Goal: Find specific page/section: Find specific page/section

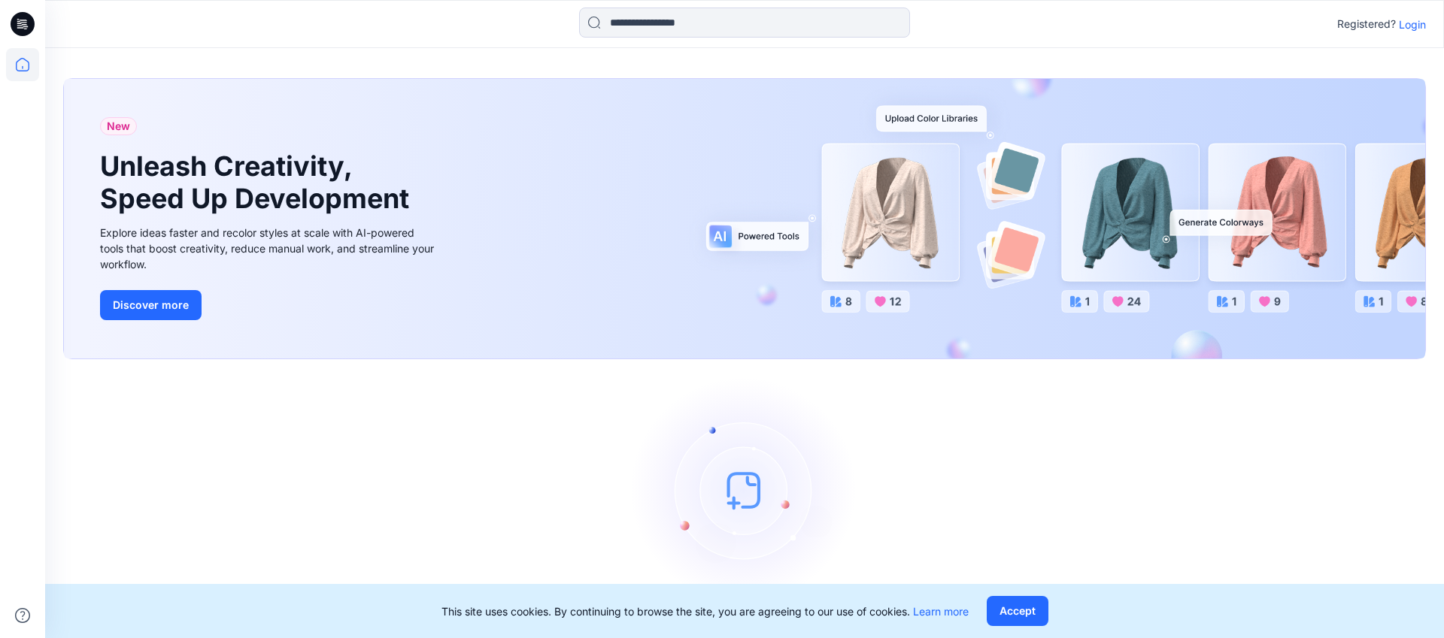
click at [1419, 26] on p "Login" at bounding box center [1411, 25] width 27 height 16
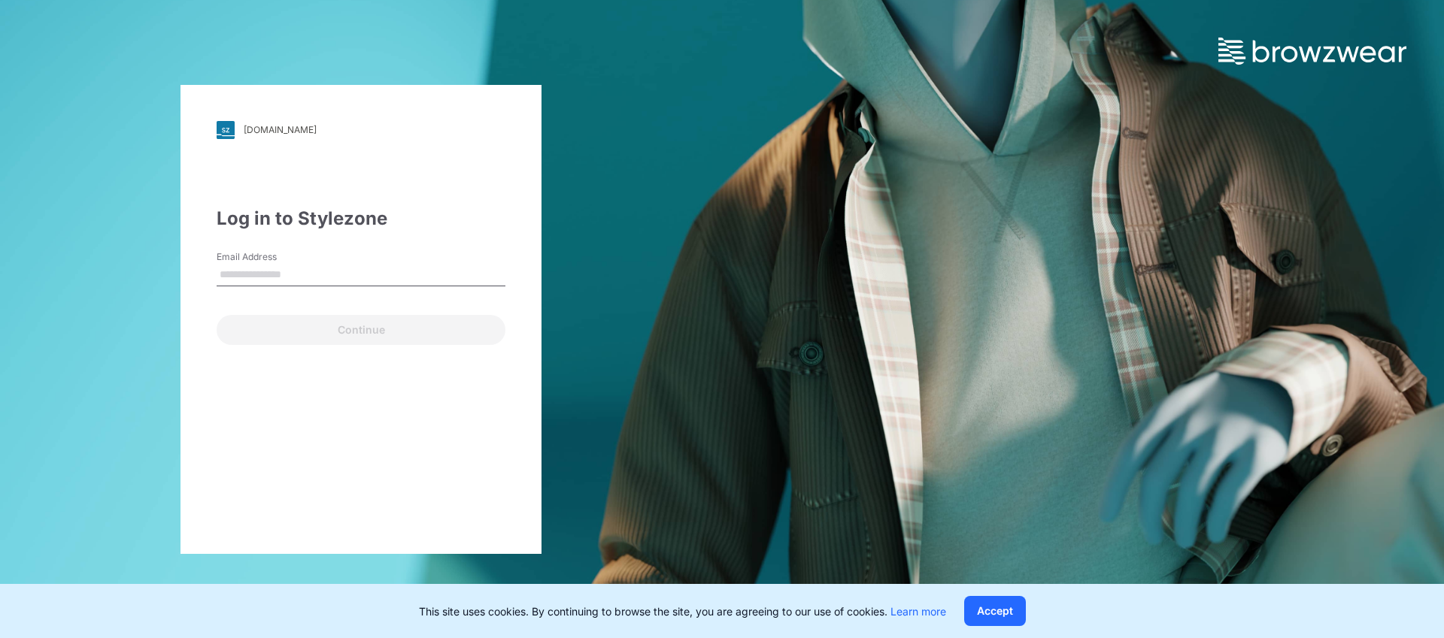
type input "**********"
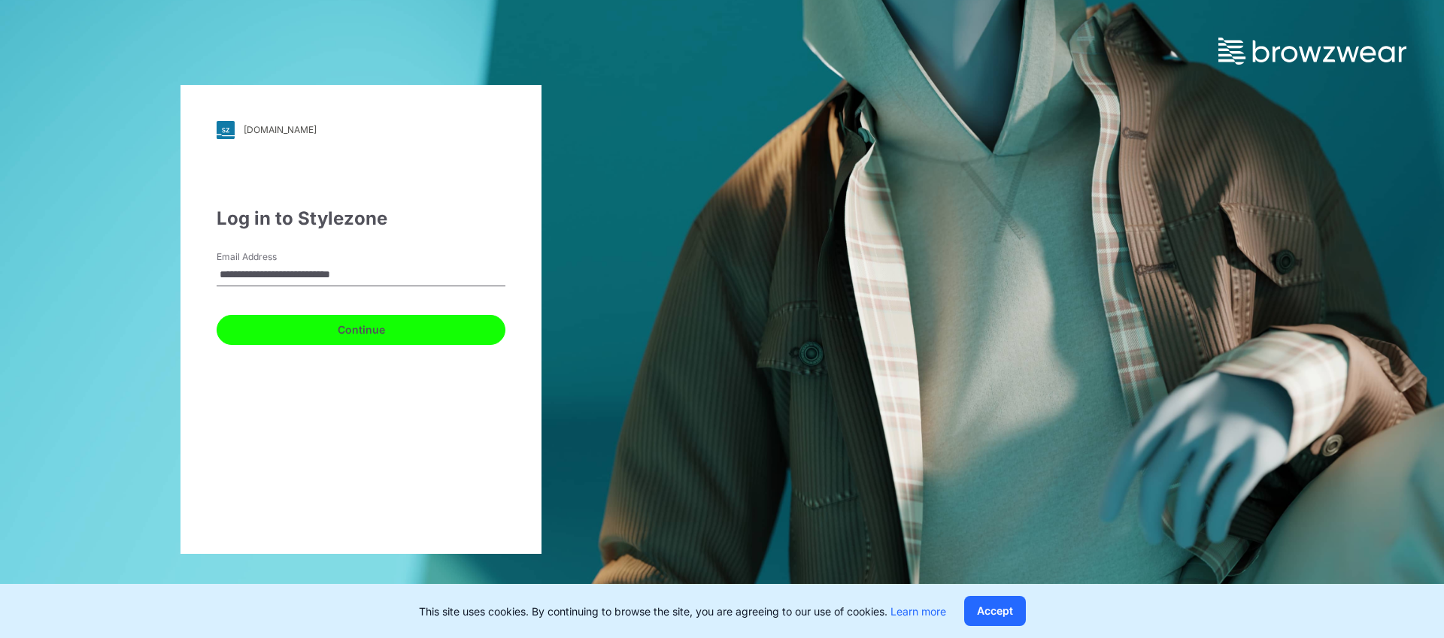
click at [357, 327] on button "Continue" at bounding box center [361, 330] width 289 height 30
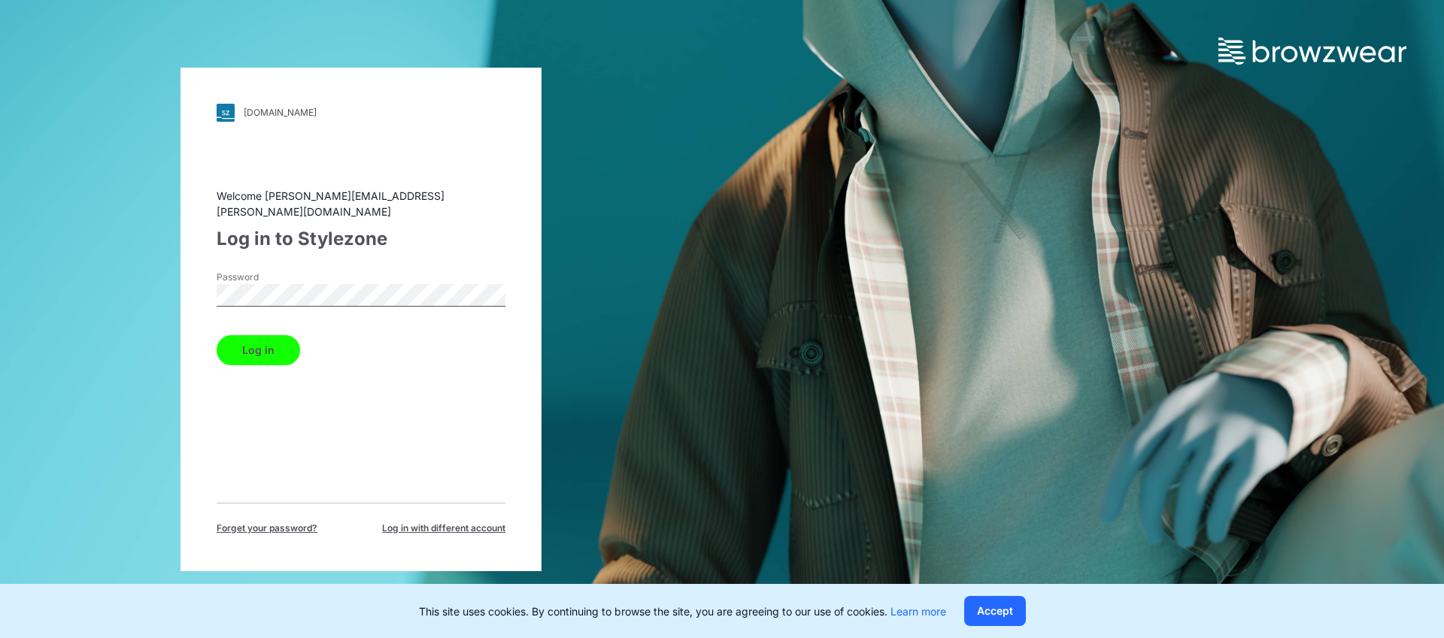
click at [253, 347] on button "Log in" at bounding box center [258, 350] width 83 height 30
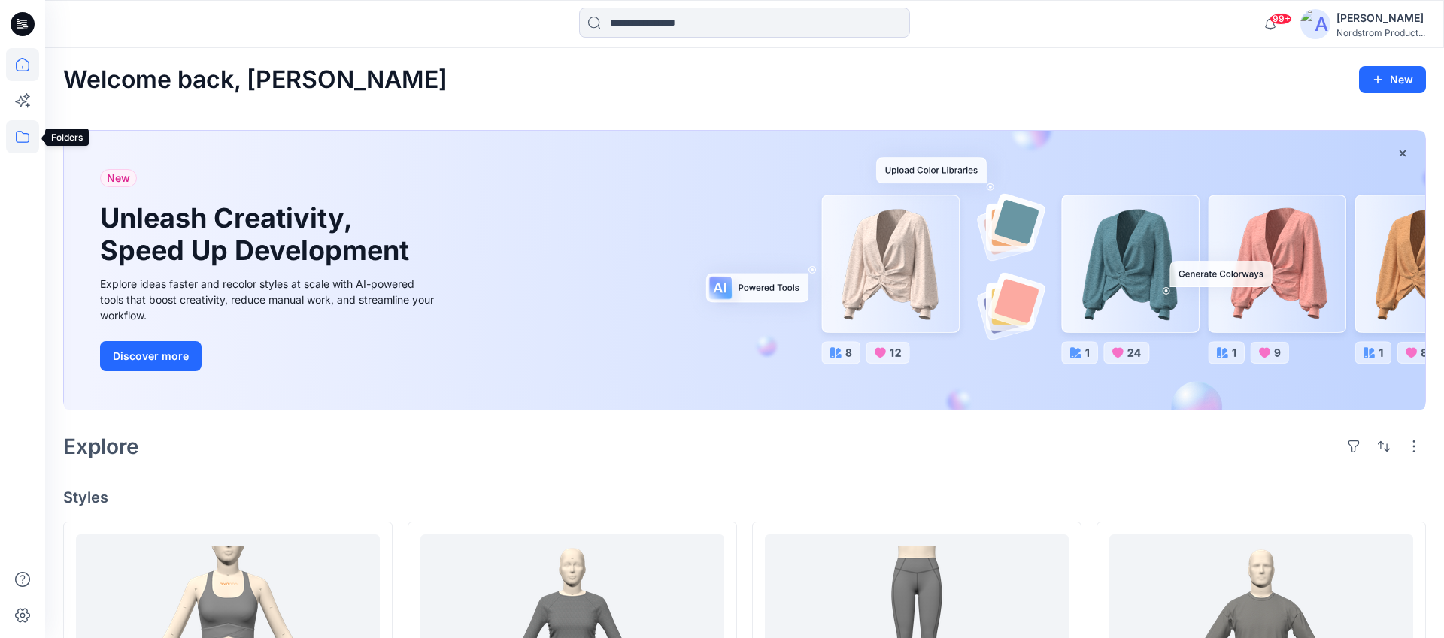
click at [29, 142] on icon at bounding box center [22, 136] width 33 height 33
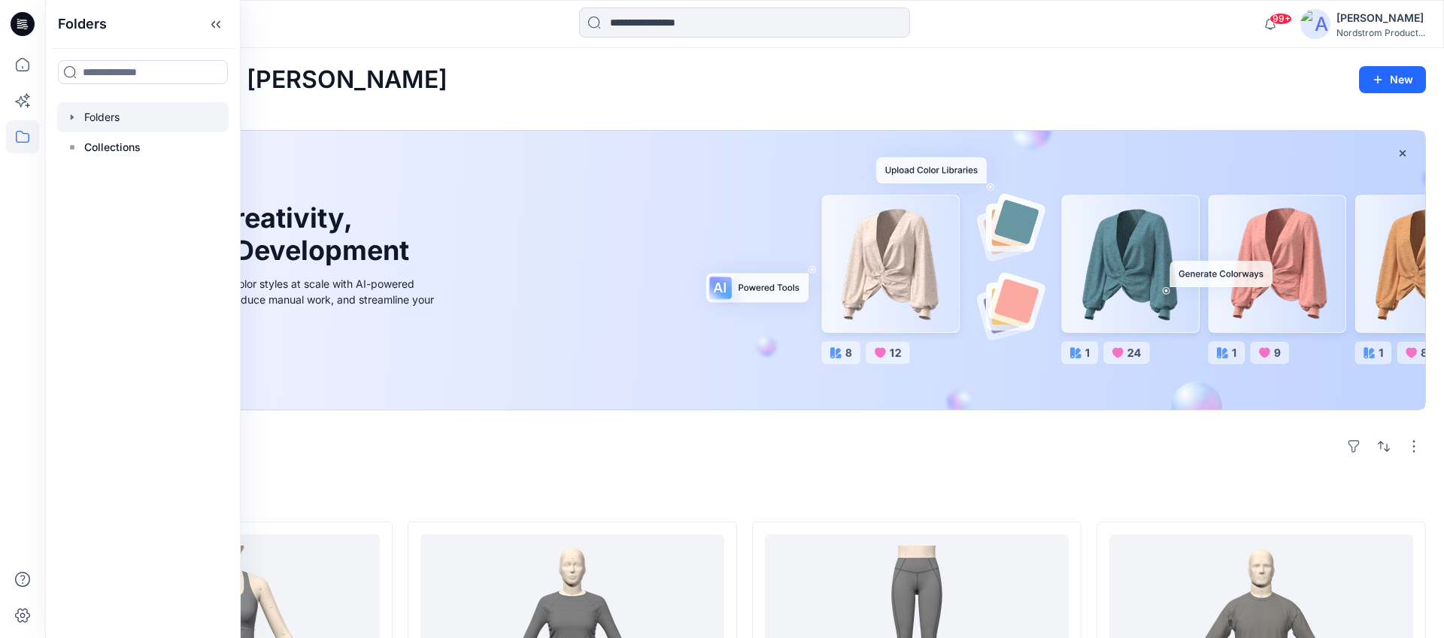
click at [106, 119] on div at bounding box center [142, 117] width 171 height 30
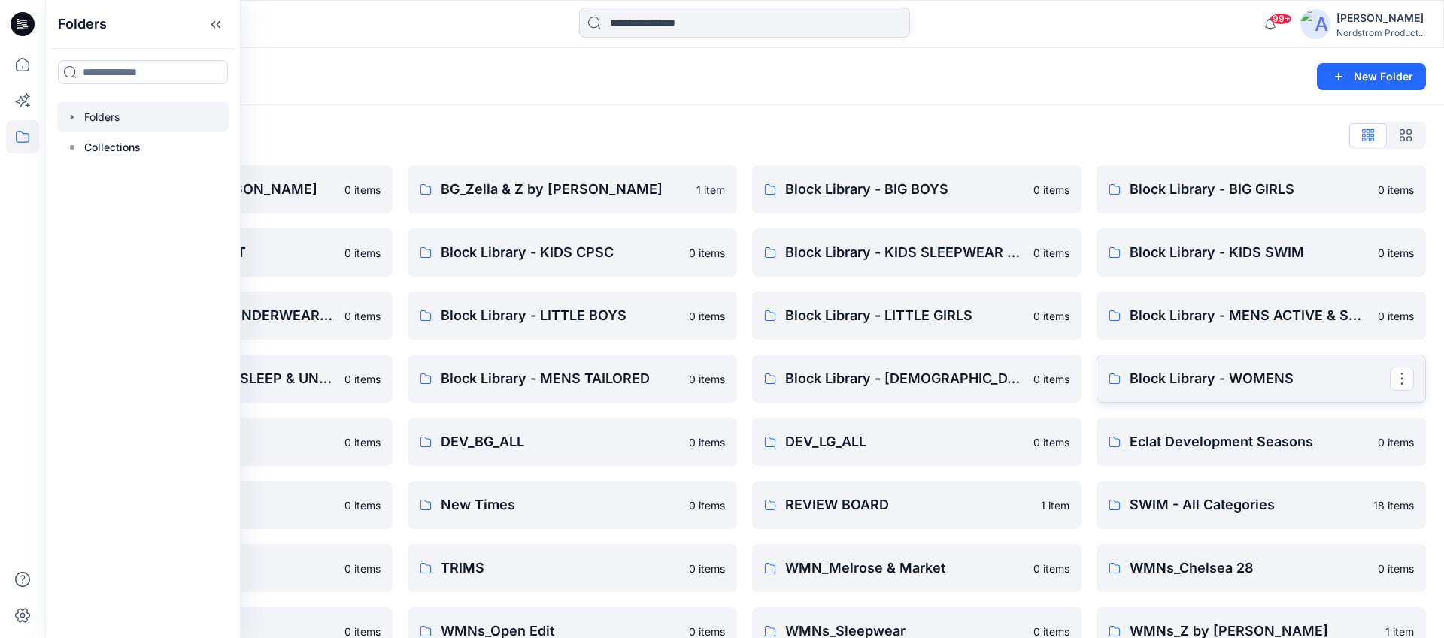
click at [1164, 384] on p "Block Library - WOMENS" at bounding box center [1259, 378] width 260 height 21
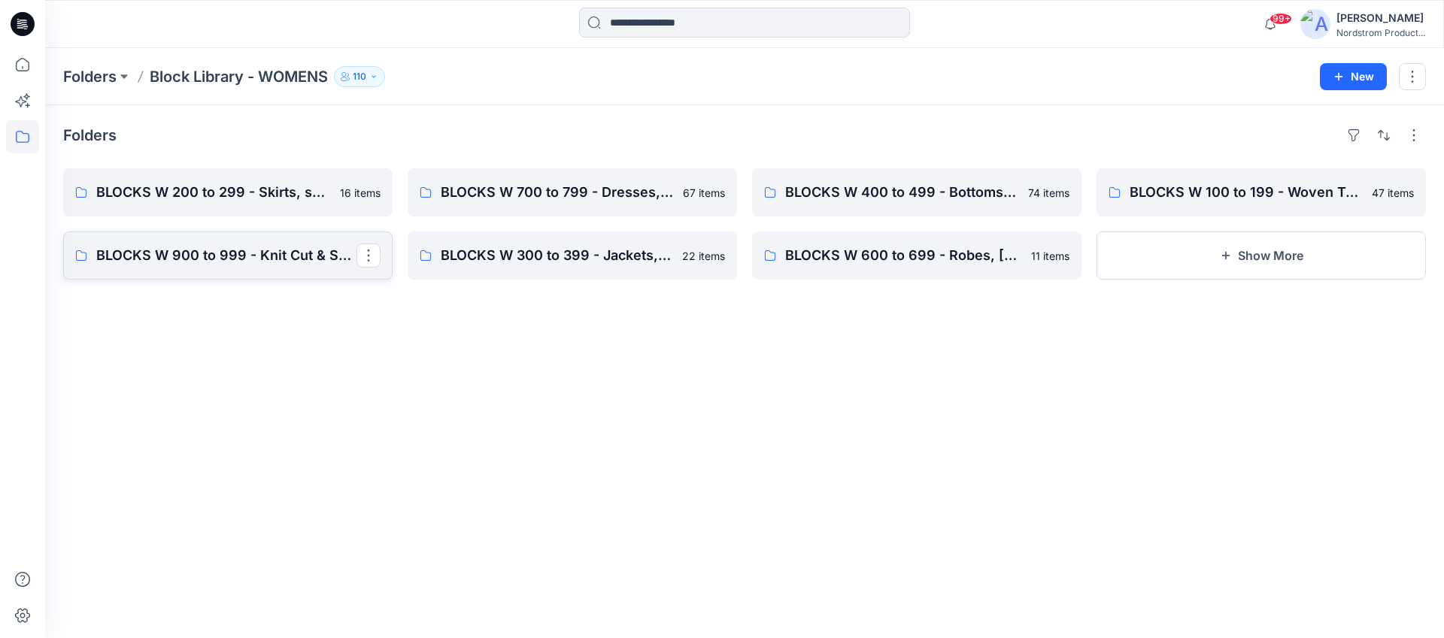
click at [232, 272] on link "BLOCKS W 900 to 999 - Knit Cut & Sew Tops" at bounding box center [227, 256] width 329 height 48
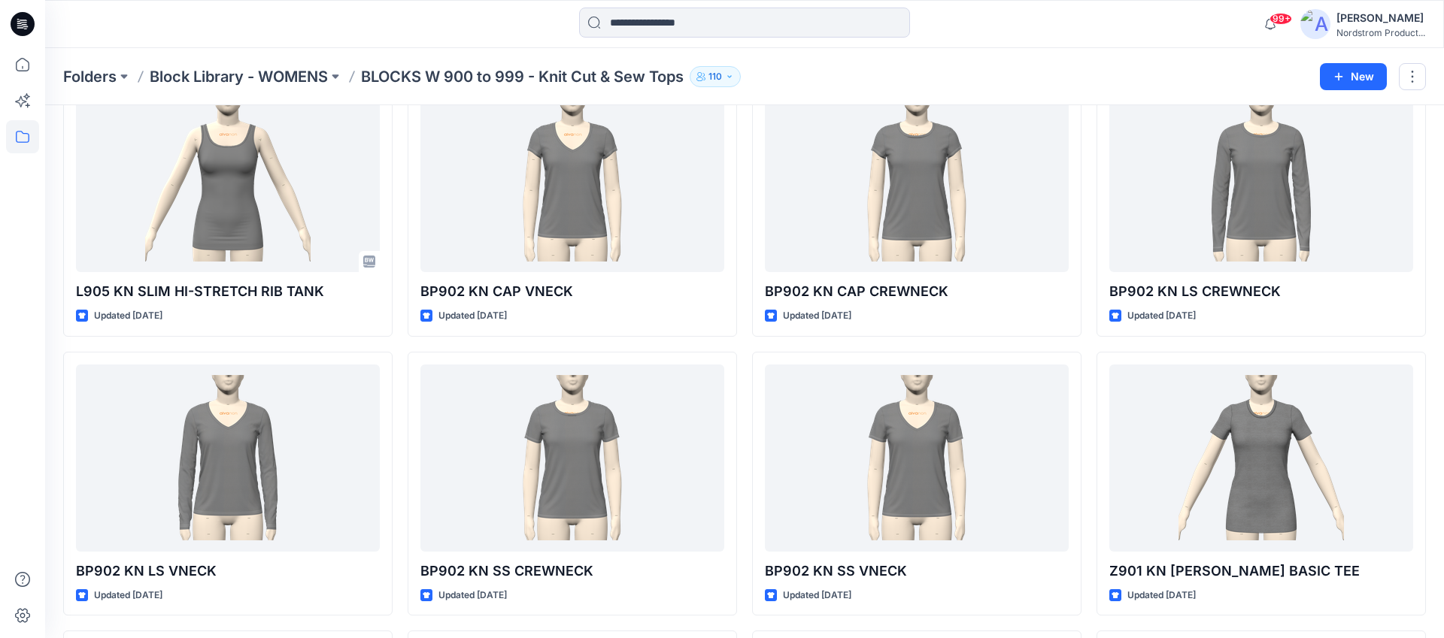
scroll to position [5400, 0]
